Goal: Task Accomplishment & Management: Manage account settings

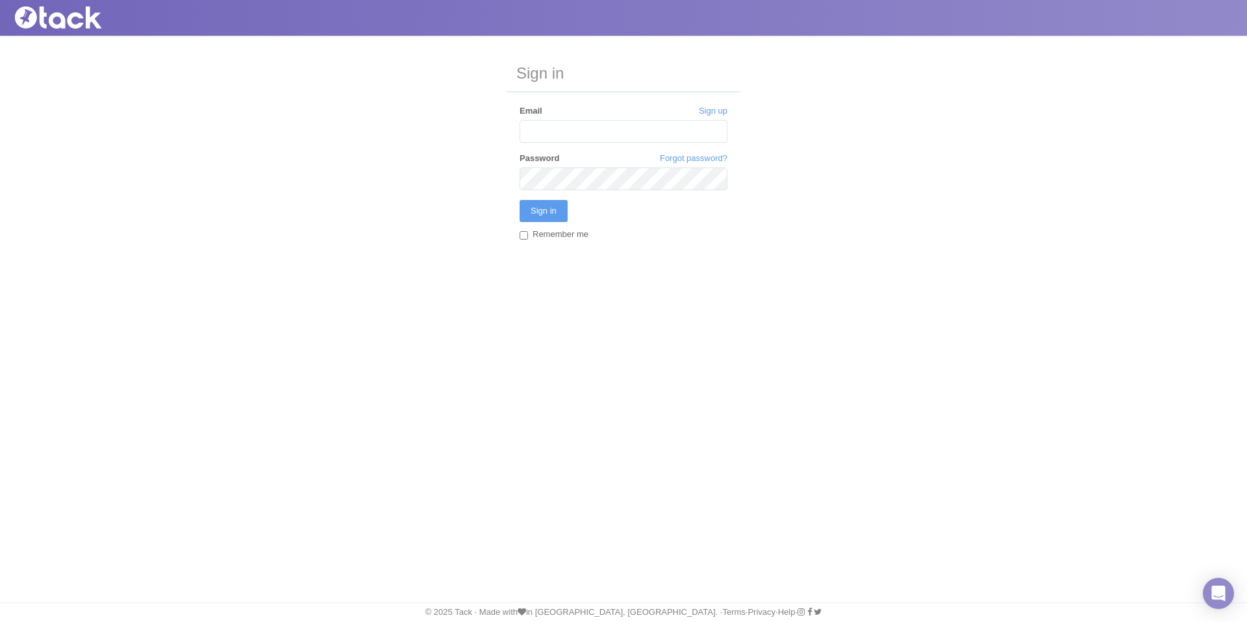
type input "[EMAIL_ADDRESS][PERSON_NAME][DOMAIN_NAME]"
click at [519, 200] on input "Sign in" at bounding box center [543, 211] width 48 height 22
click at [542, 112] on label "Email" at bounding box center [530, 111] width 23 height 12
click at [543, 120] on input "Email" at bounding box center [623, 131] width 208 height 23
type input "emily.ravenscroft@tpagency.com"
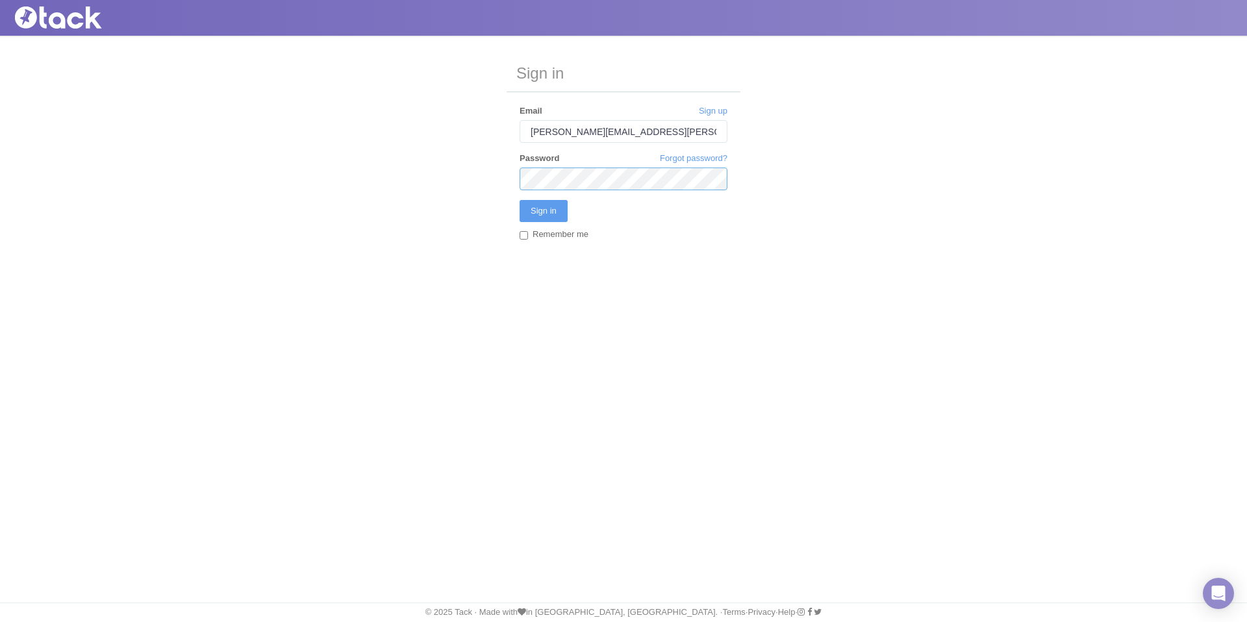
click at [519, 200] on input "Sign in" at bounding box center [543, 211] width 48 height 22
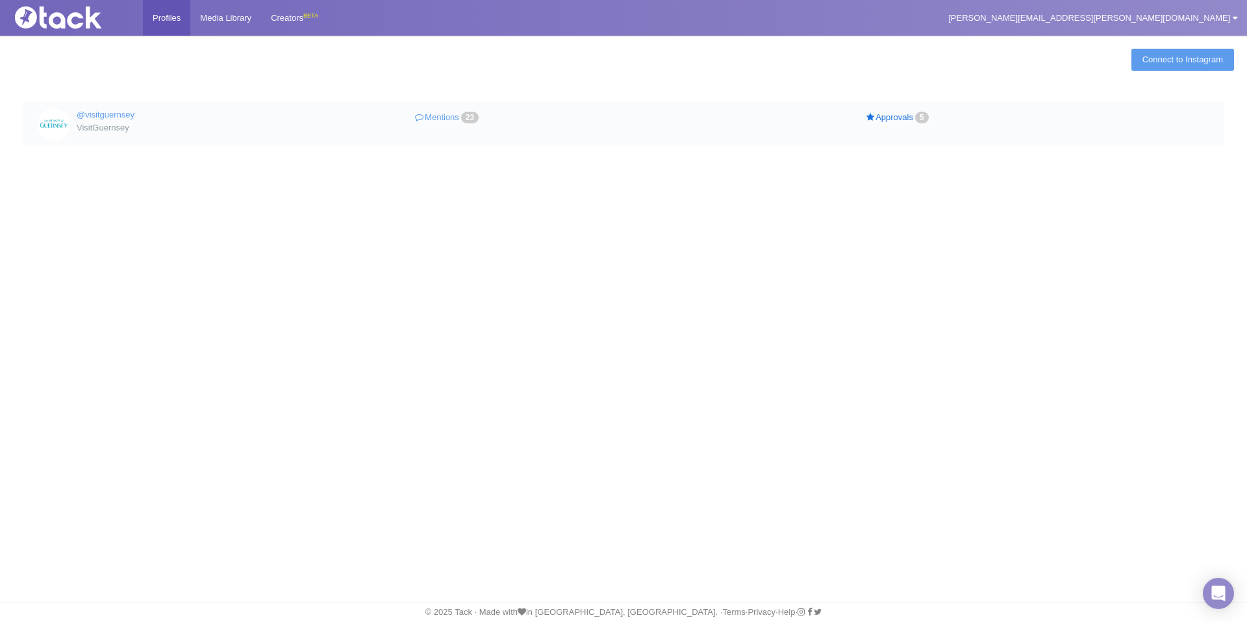
click at [892, 119] on link "Approvals 5" at bounding box center [898, 117] width 225 height 19
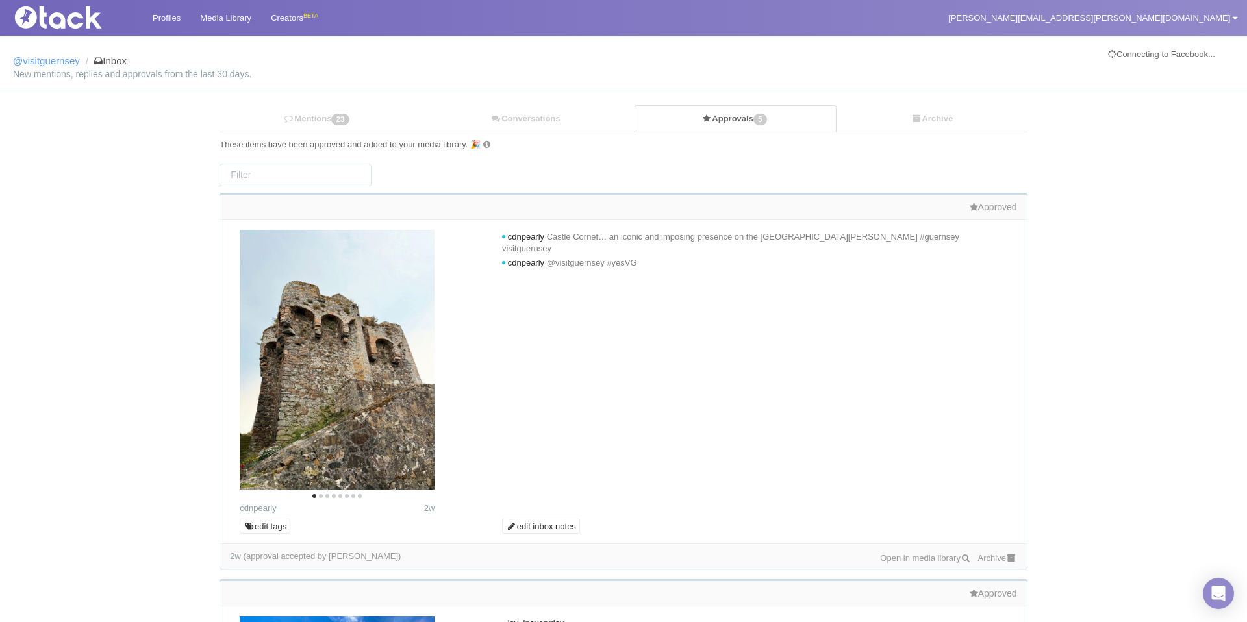
click at [880, 559] on link "Open in media library" at bounding box center [925, 558] width 91 height 10
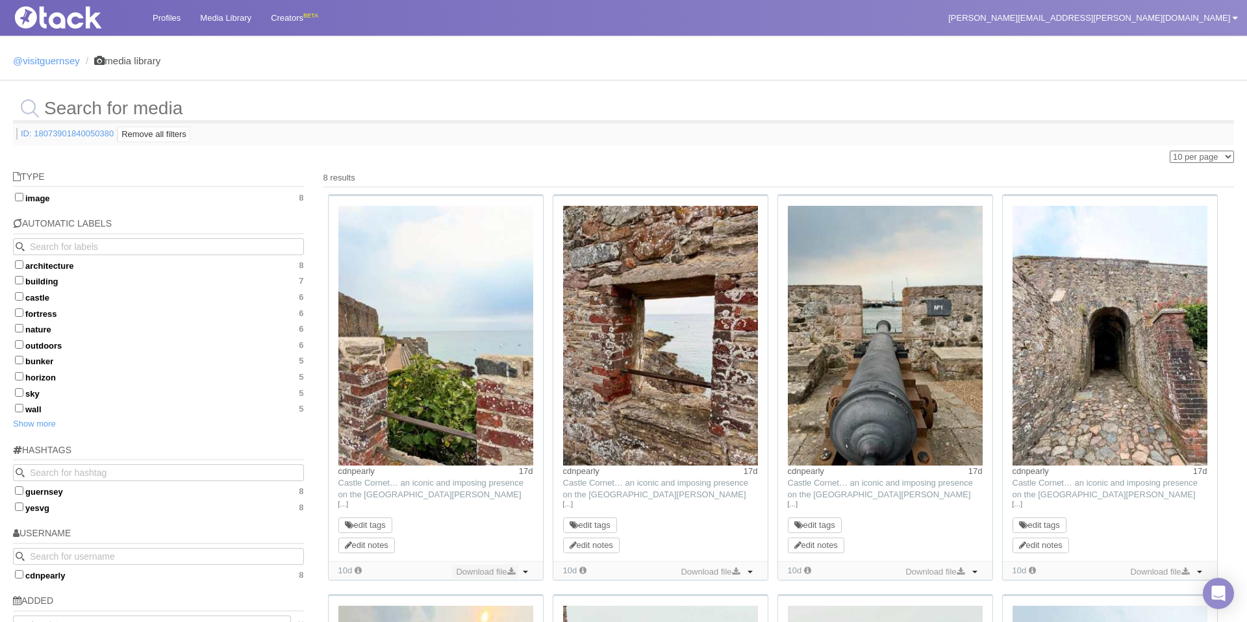
click at [493, 573] on link "Download file" at bounding box center [485, 572] width 65 height 14
click at [725, 571] on link "Download file" at bounding box center [709, 572] width 65 height 14
click at [937, 569] on link "Download file" at bounding box center [934, 572] width 65 height 14
click at [1143, 571] on link "Download file" at bounding box center [1159, 572] width 65 height 14
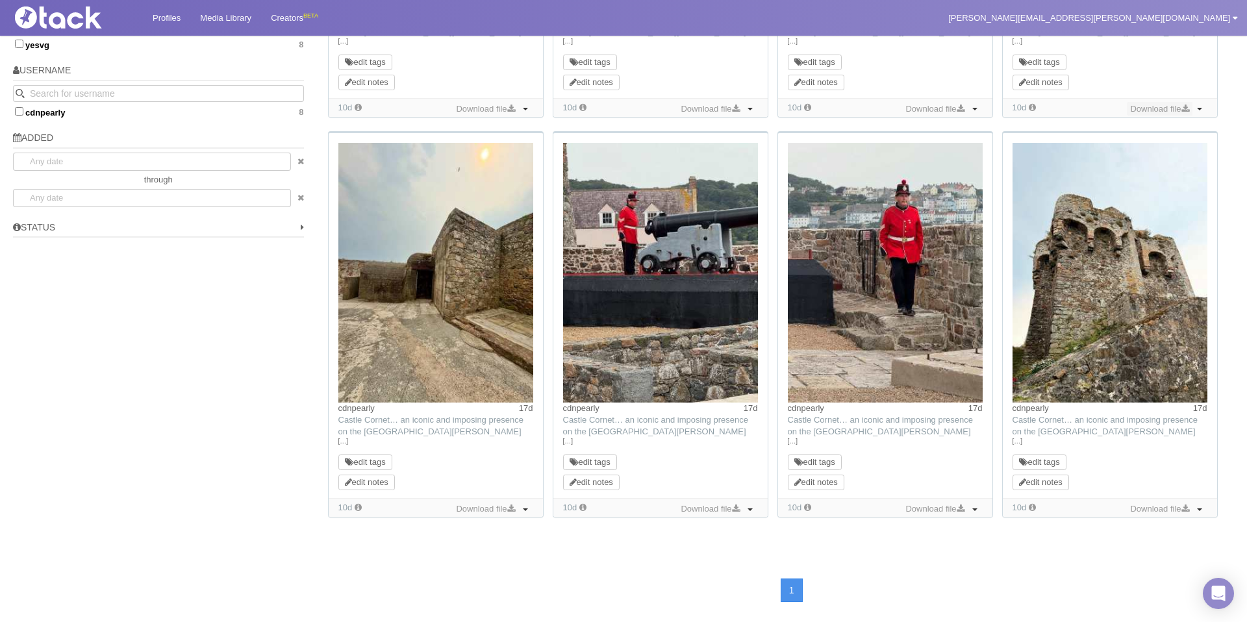
scroll to position [470, 0]
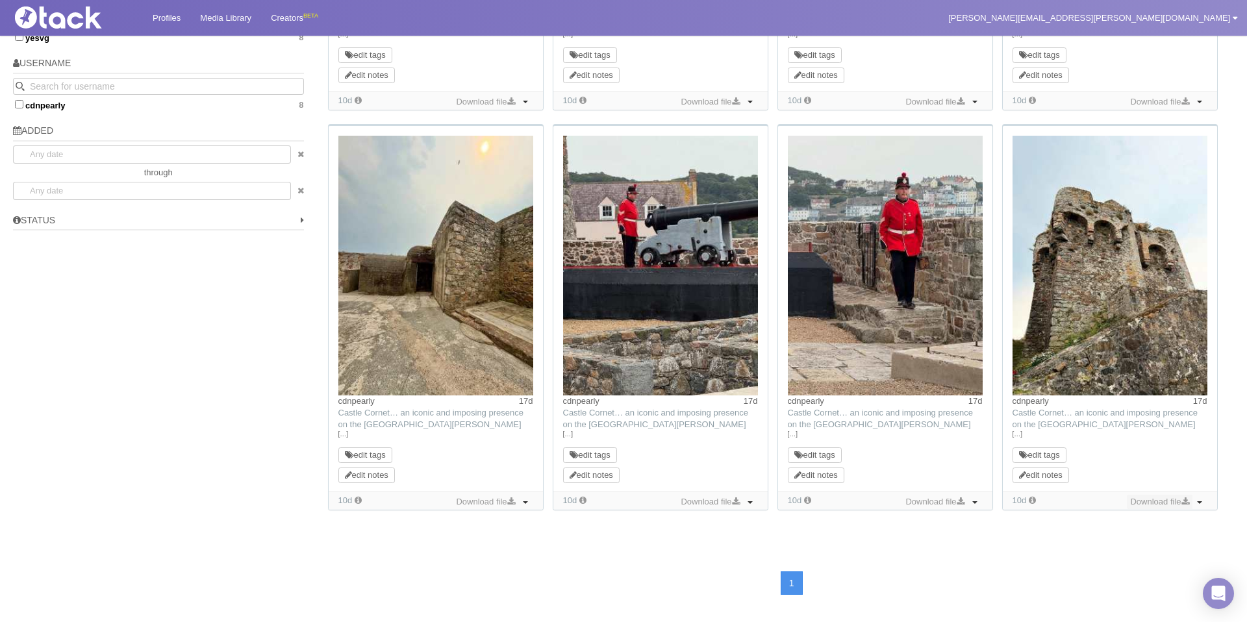
click at [1151, 499] on link "Download file" at bounding box center [1159, 502] width 65 height 14
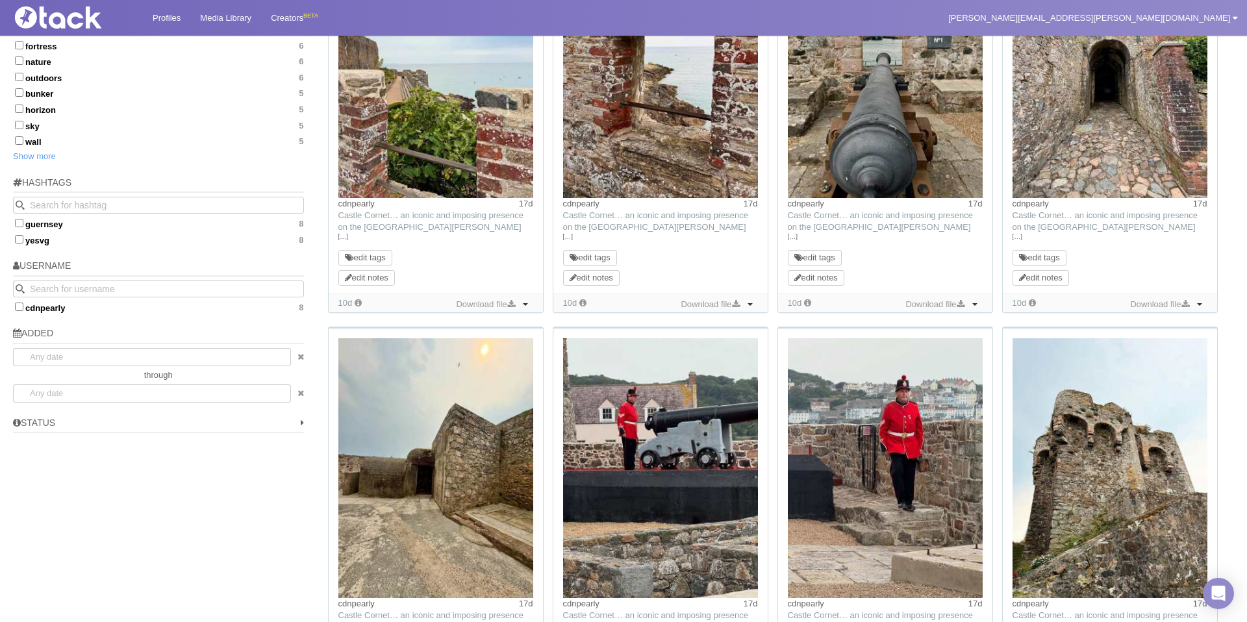
scroll to position [0, 0]
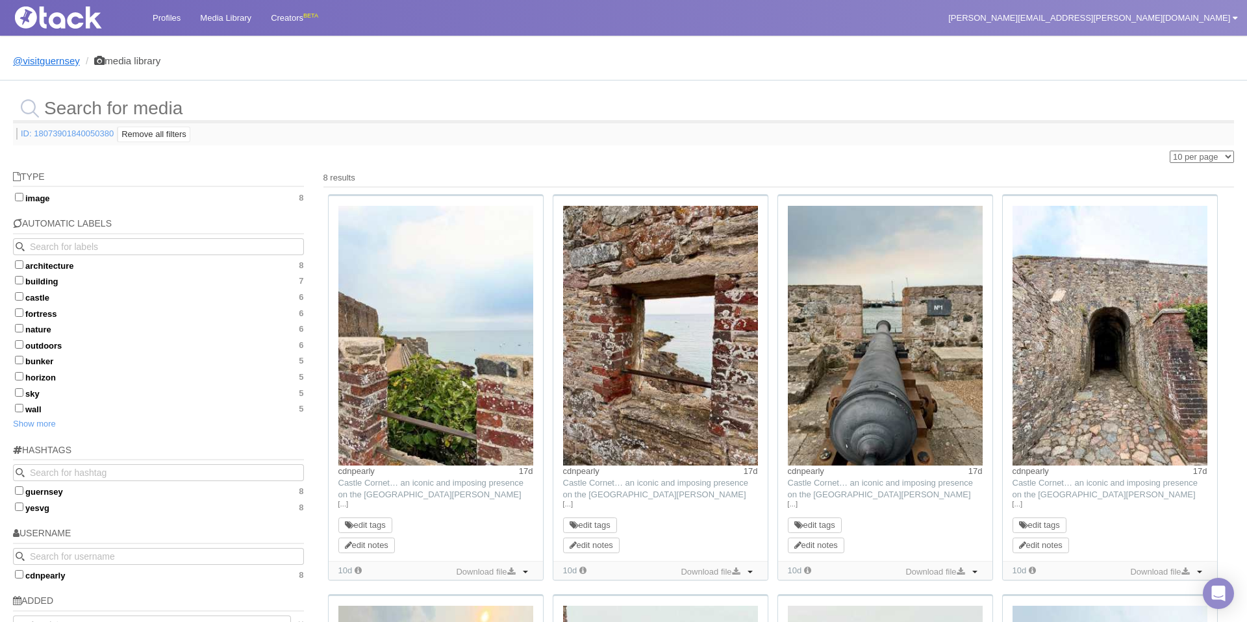
click at [51, 66] on link "@visitguernsey" at bounding box center [46, 60] width 67 height 11
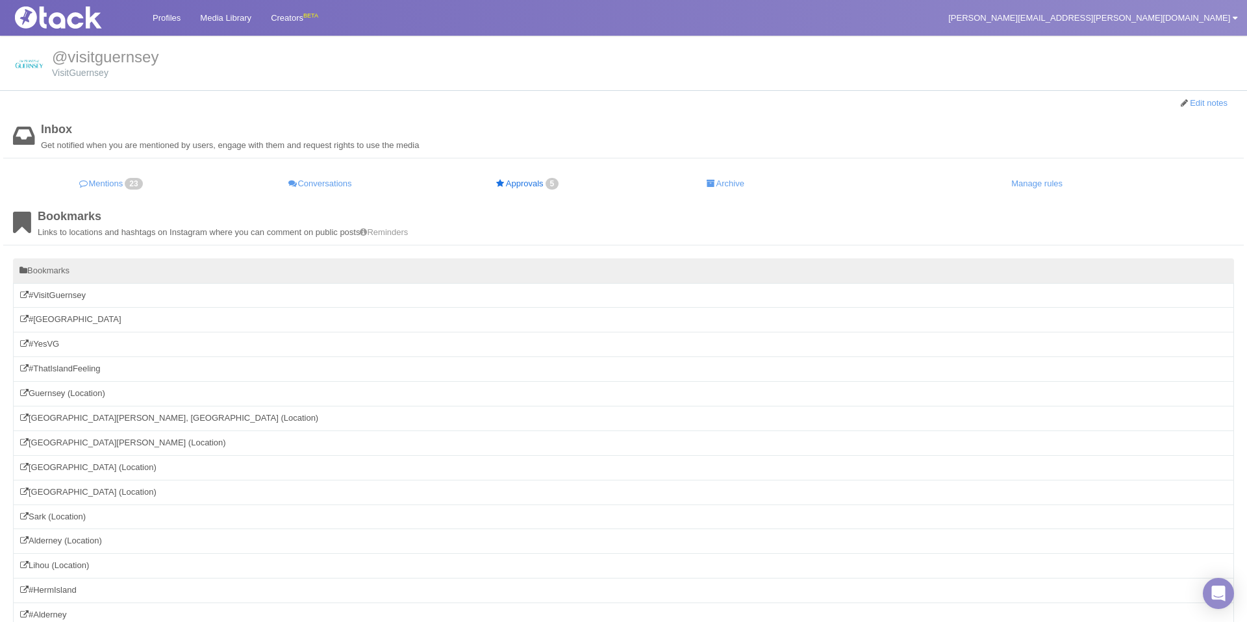
click at [539, 182] on link "Approvals 5" at bounding box center [528, 183] width 201 height 25
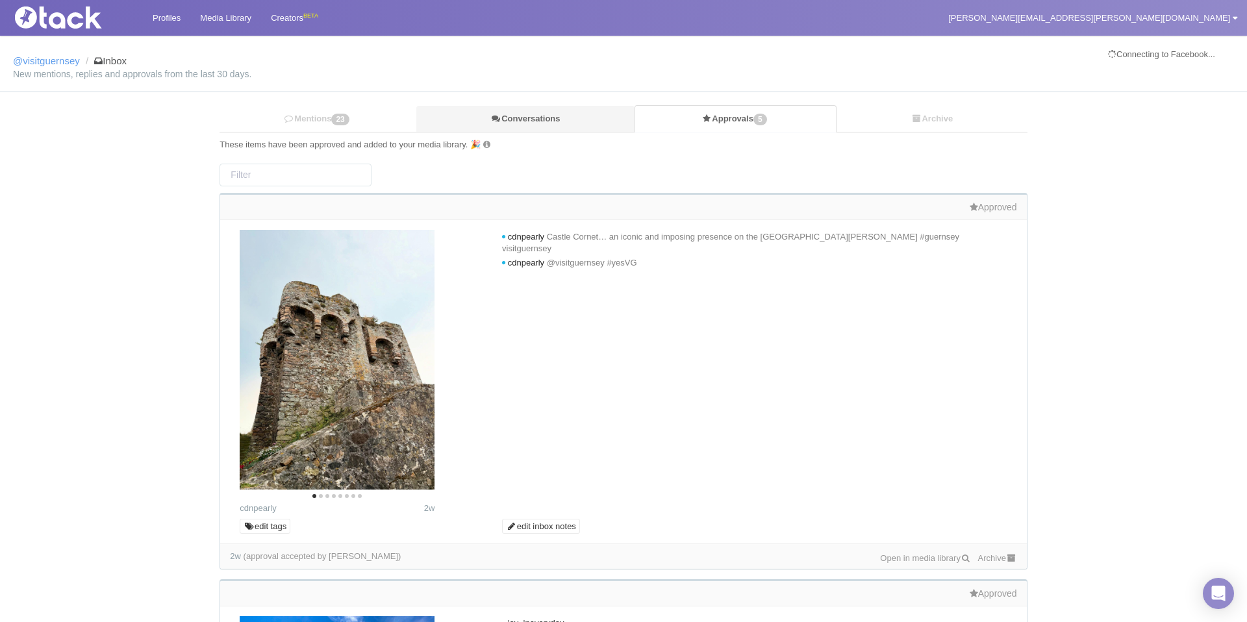
click at [540, 119] on link "Conversations" at bounding box center [525, 119] width 218 height 27
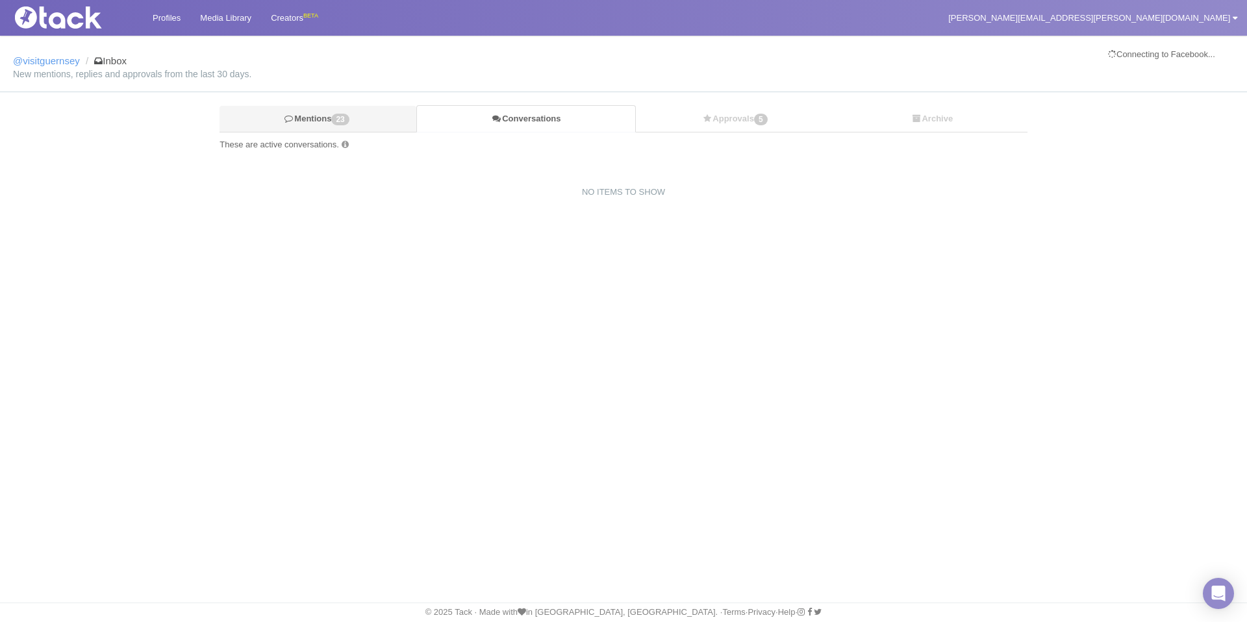
click at [386, 112] on link "Mentions 23" at bounding box center [317, 119] width 197 height 27
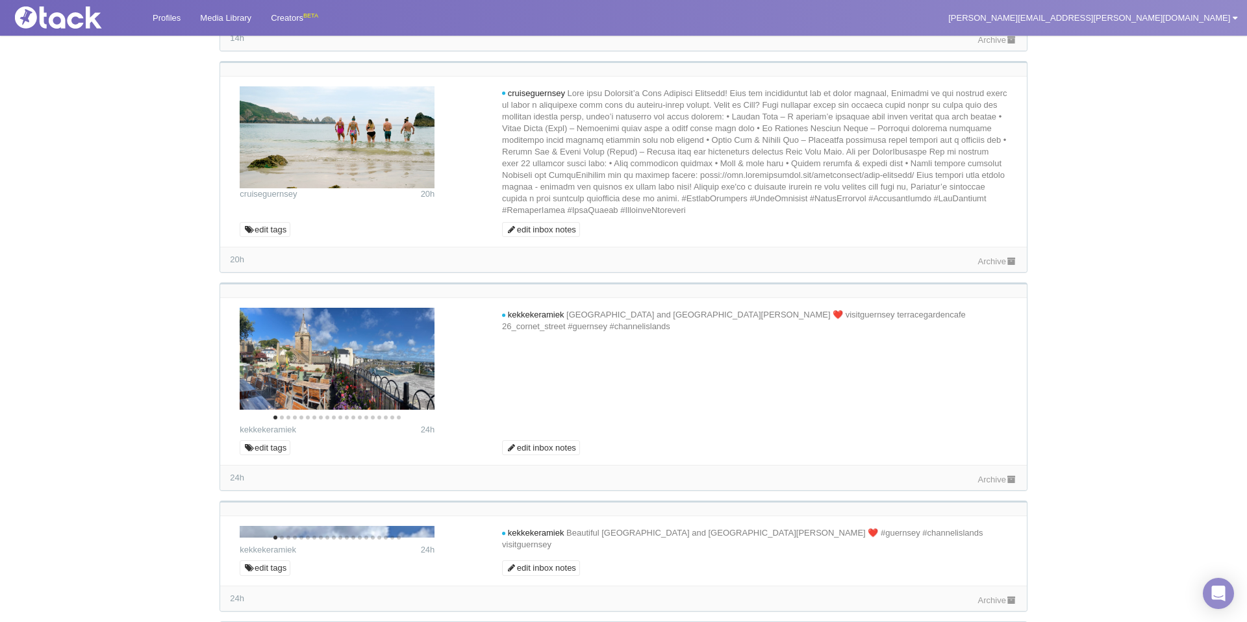
scroll to position [653, 0]
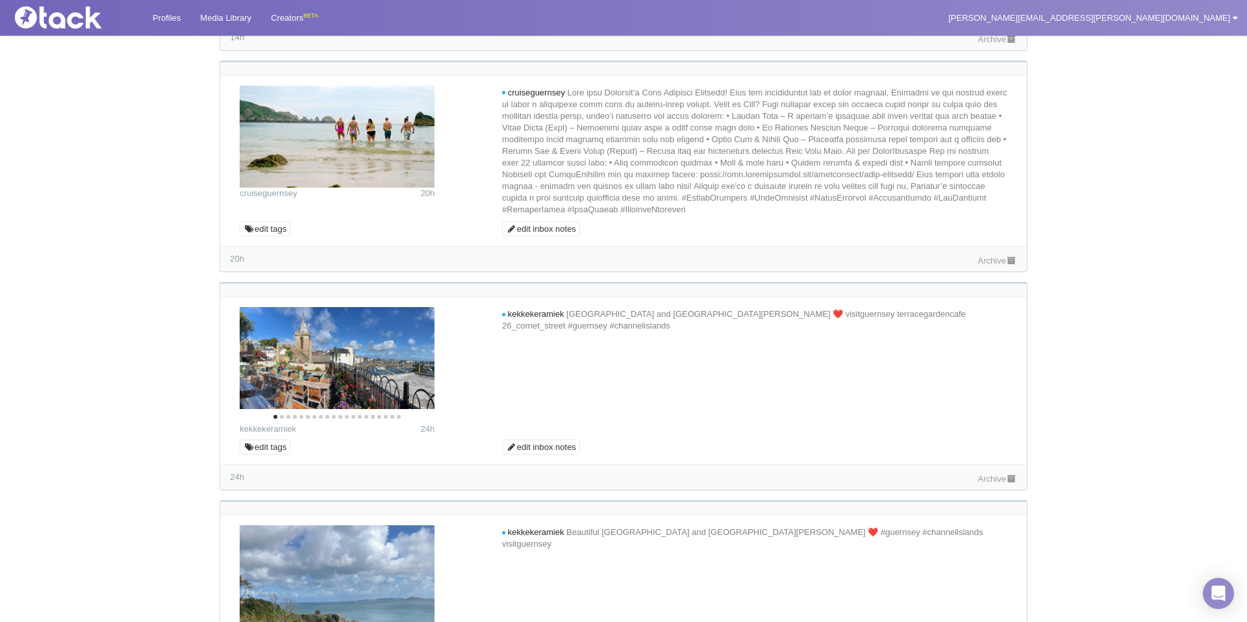
click at [1006, 265] on icon at bounding box center [1011, 260] width 11 height 8
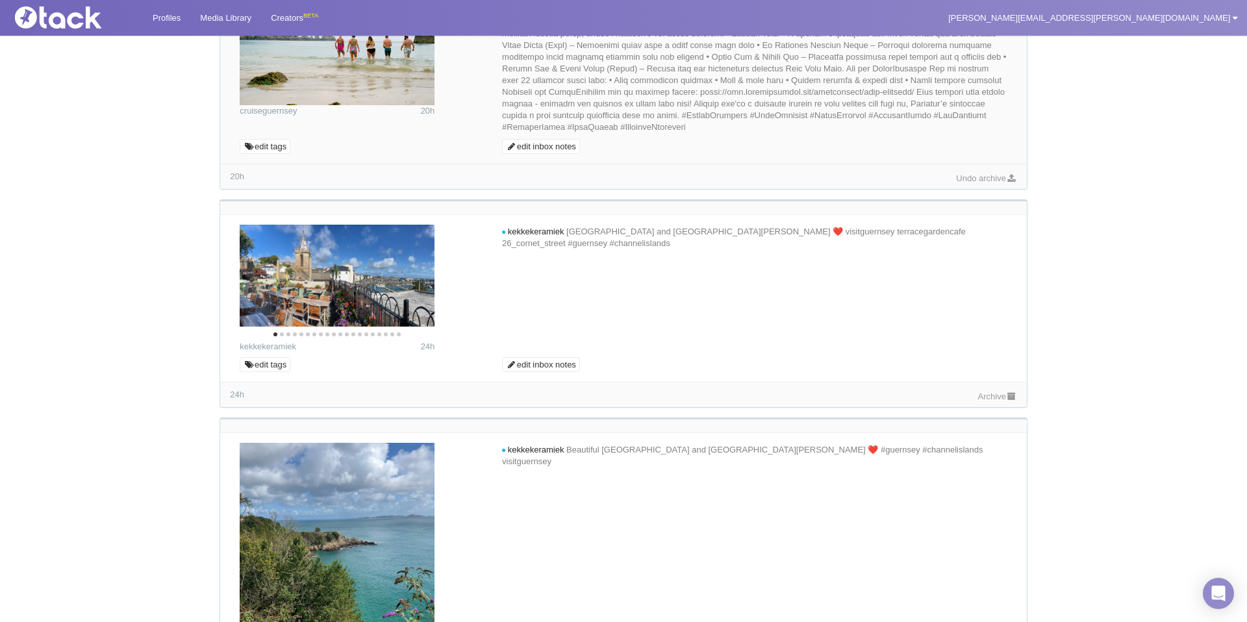
scroll to position [736, 0]
click at [988, 400] on link "Archive" at bounding box center [997, 395] width 39 height 10
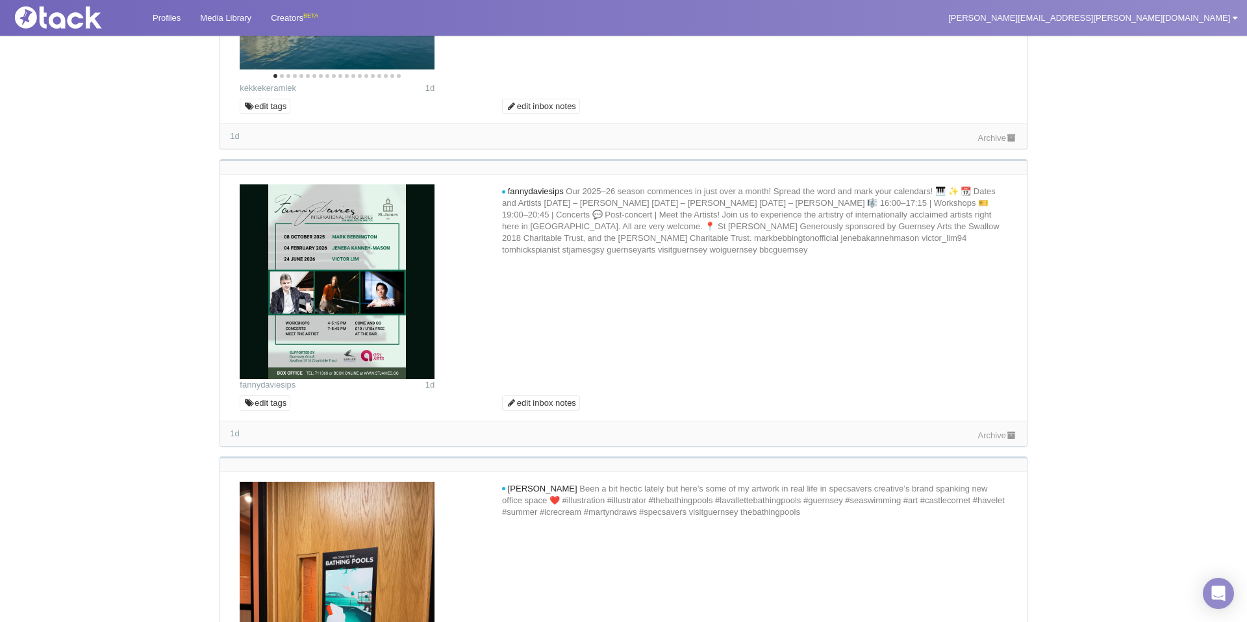
scroll to position [1703, 0]
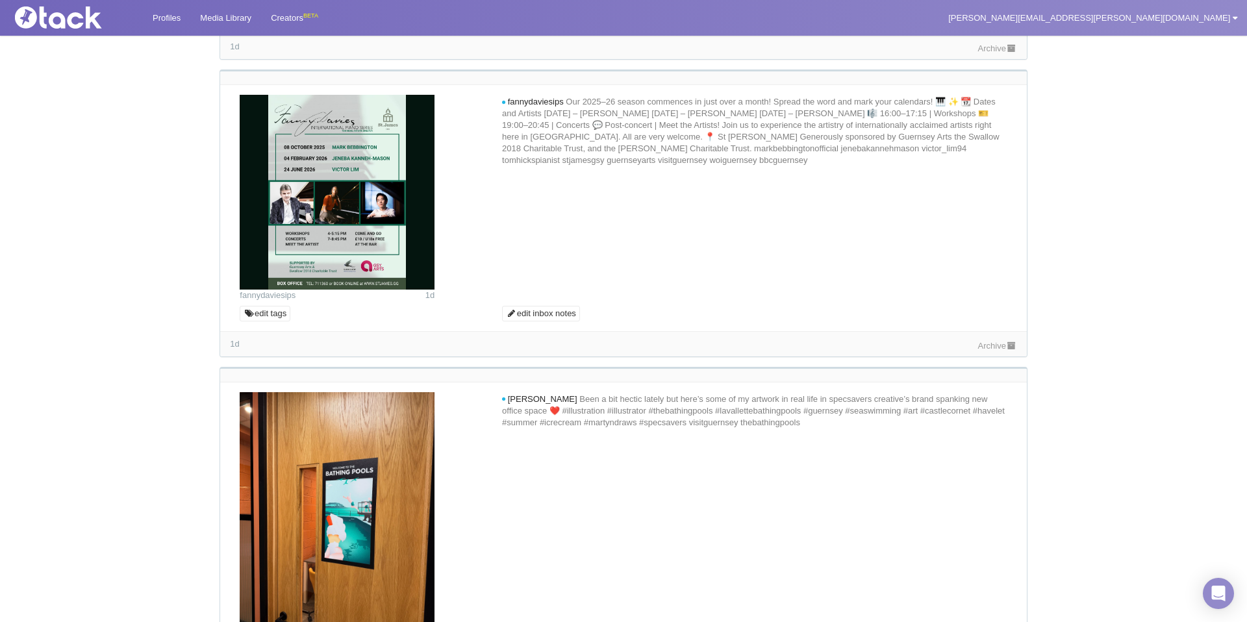
click at [984, 352] on div "Archive" at bounding box center [997, 345] width 39 height 14
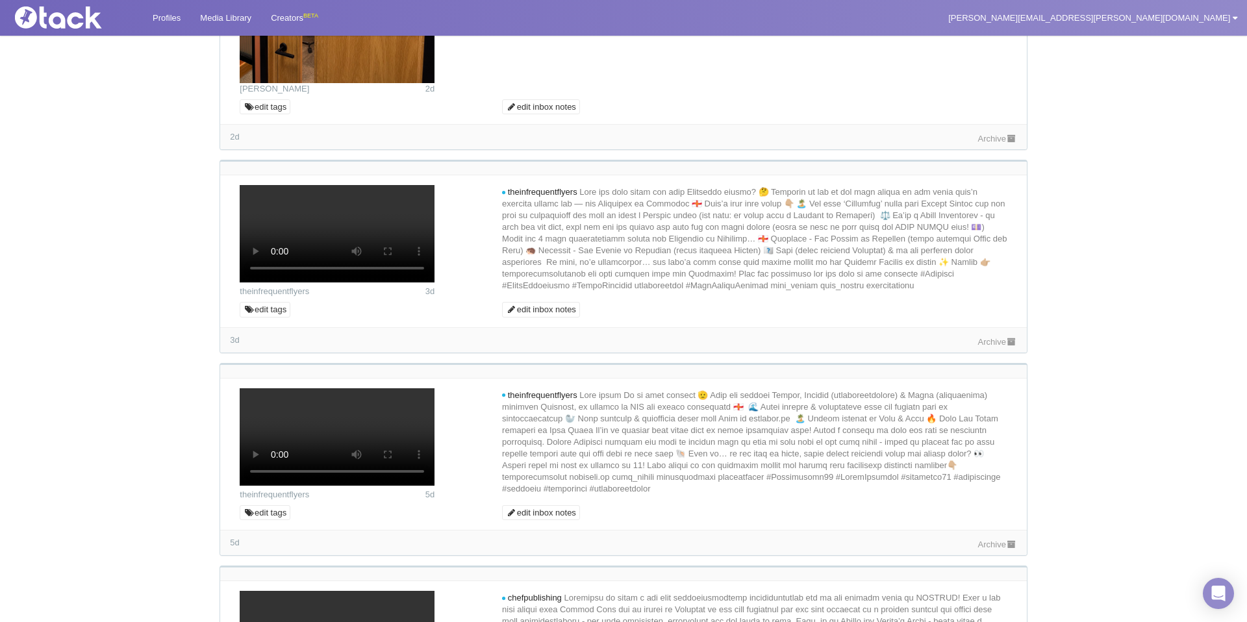
scroll to position [2303, 0]
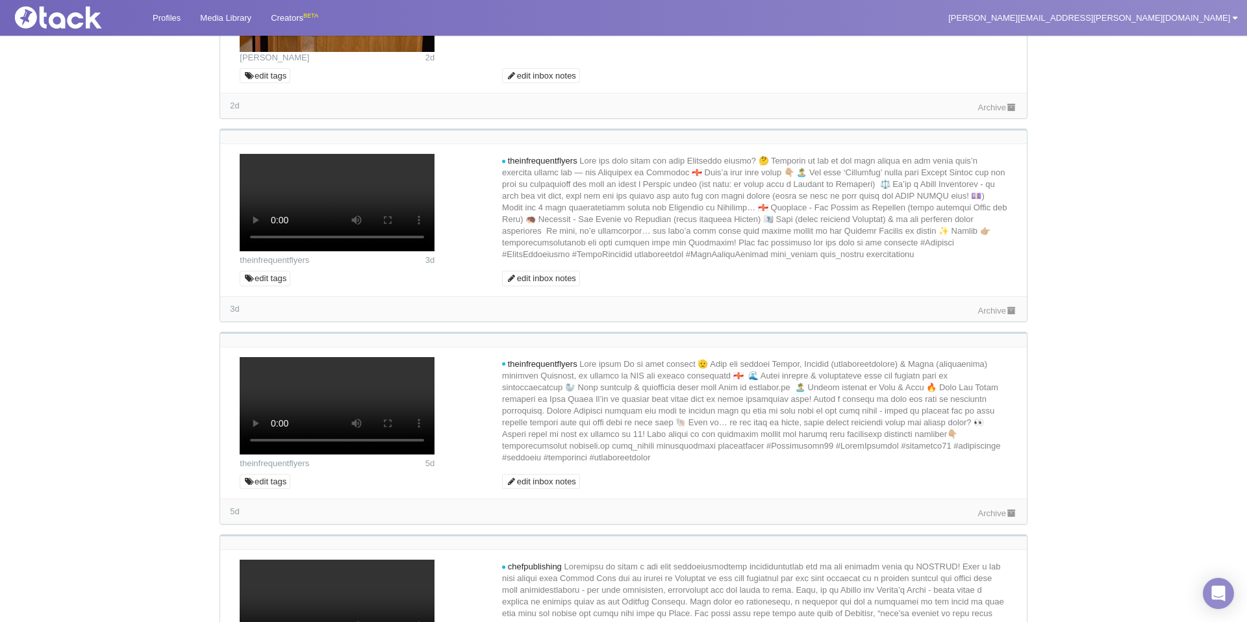
click at [978, 112] on link "Archive" at bounding box center [997, 108] width 39 height 10
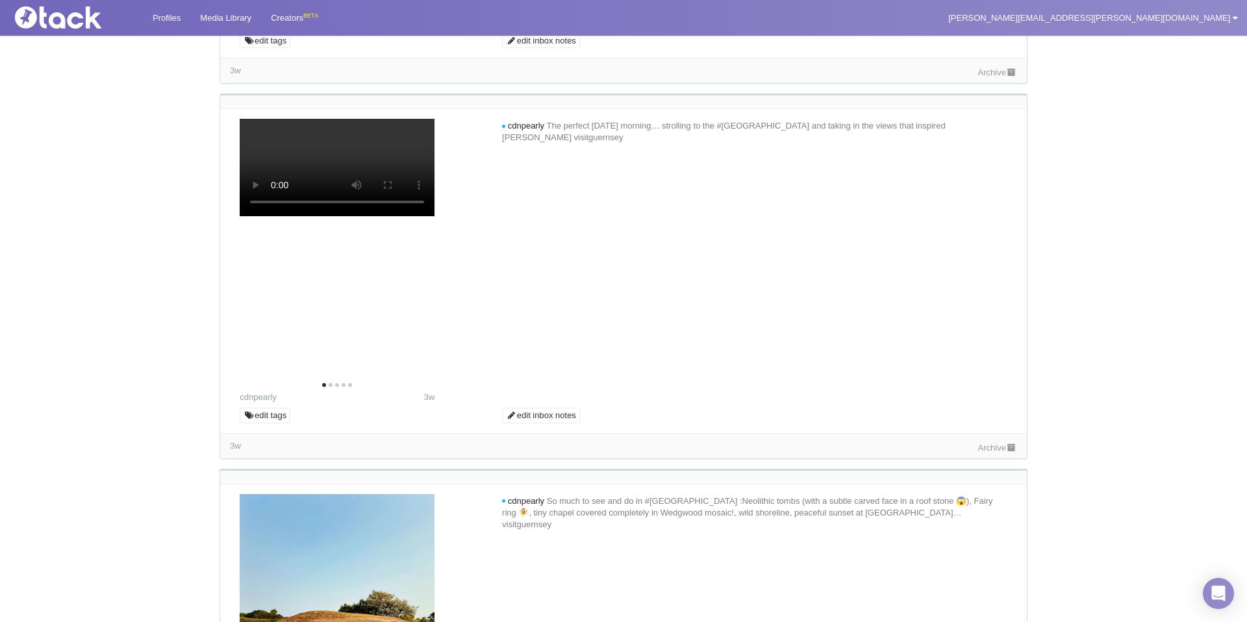
scroll to position [5110, 0]
